Goal: Transaction & Acquisition: Purchase product/service

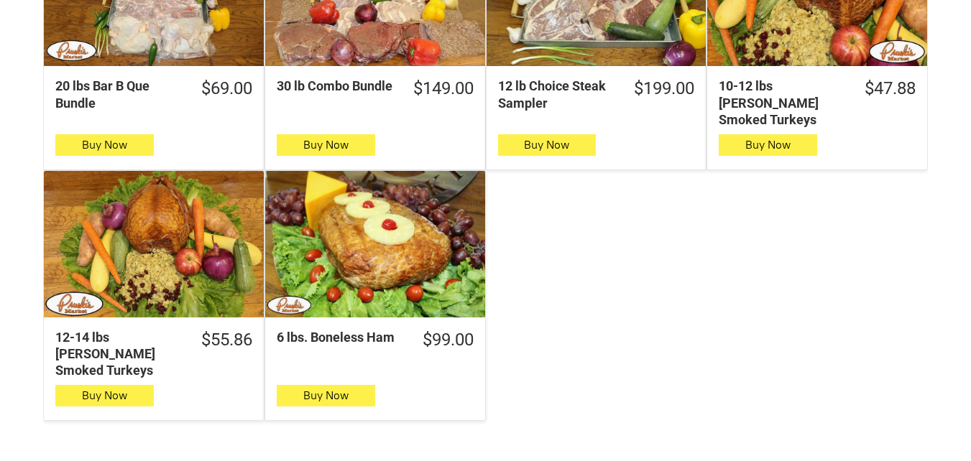
scroll to position [1150, 0]
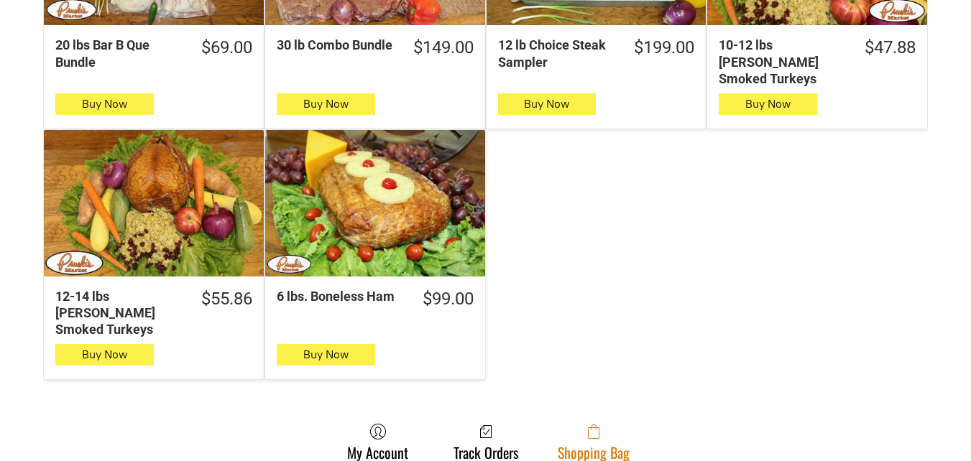
click at [573, 423] on link "Shopping Bag" at bounding box center [593, 442] width 86 height 38
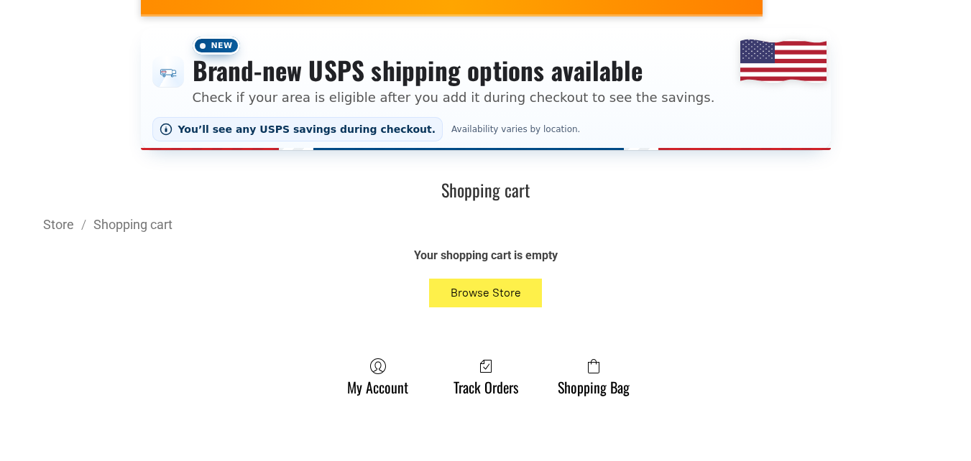
scroll to position [287, 0]
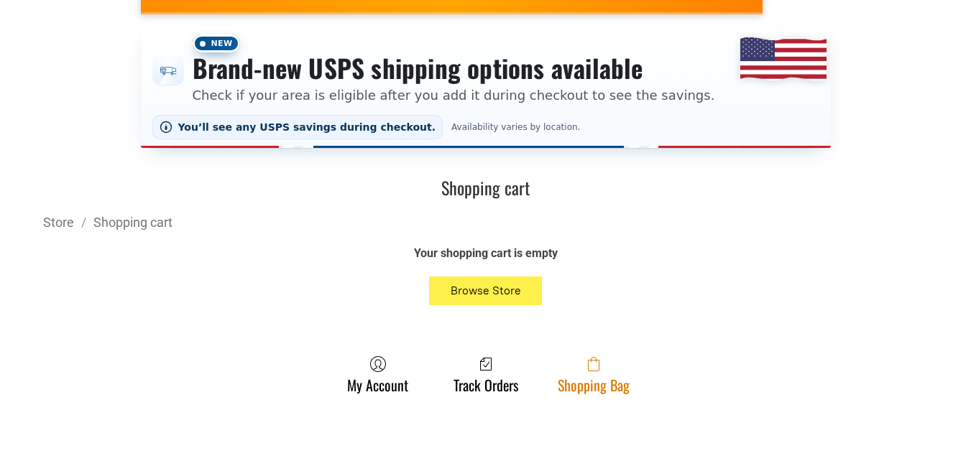
click at [558, 371] on span at bounding box center [594, 364] width 72 height 17
click at [596, 392] on link "Shopping Bag" at bounding box center [593, 375] width 86 height 38
click at [614, 367] on span at bounding box center [594, 364] width 72 height 17
